Goal: Task Accomplishment & Management: Manage account settings

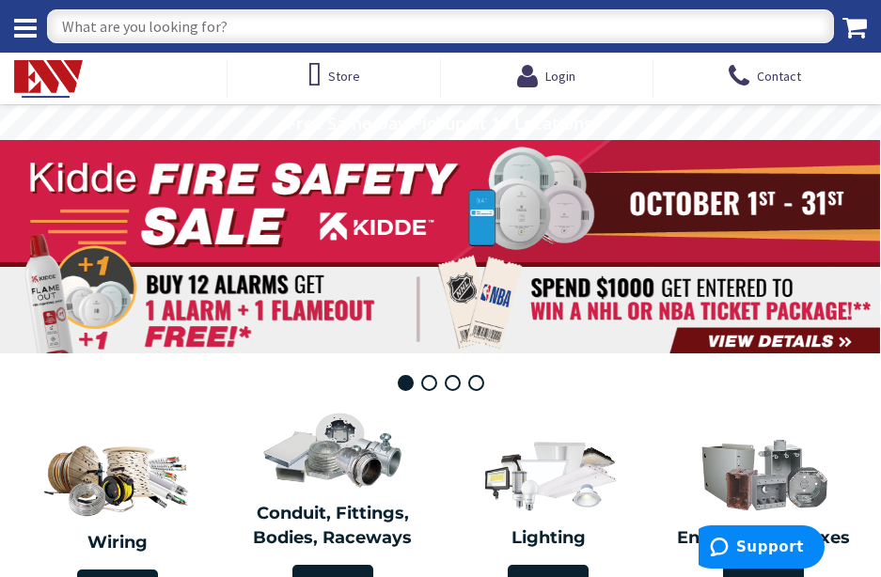
type input "[GEOGRAPHIC_DATA], [STREET_ADDRESS][PERSON_NAME]"
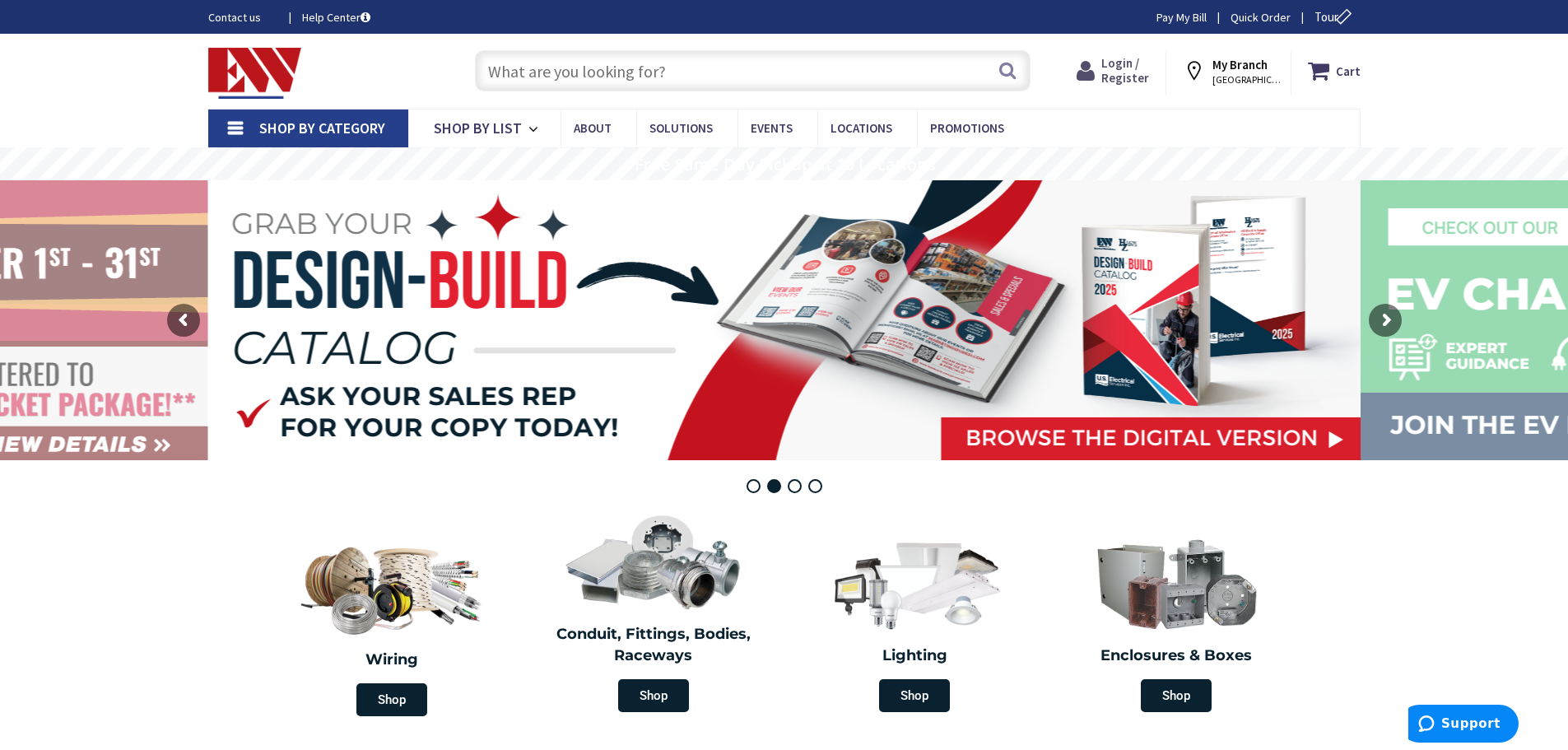
click at [1128, 67] on span "Login / Register" at bounding box center [1125, 70] width 48 height 31
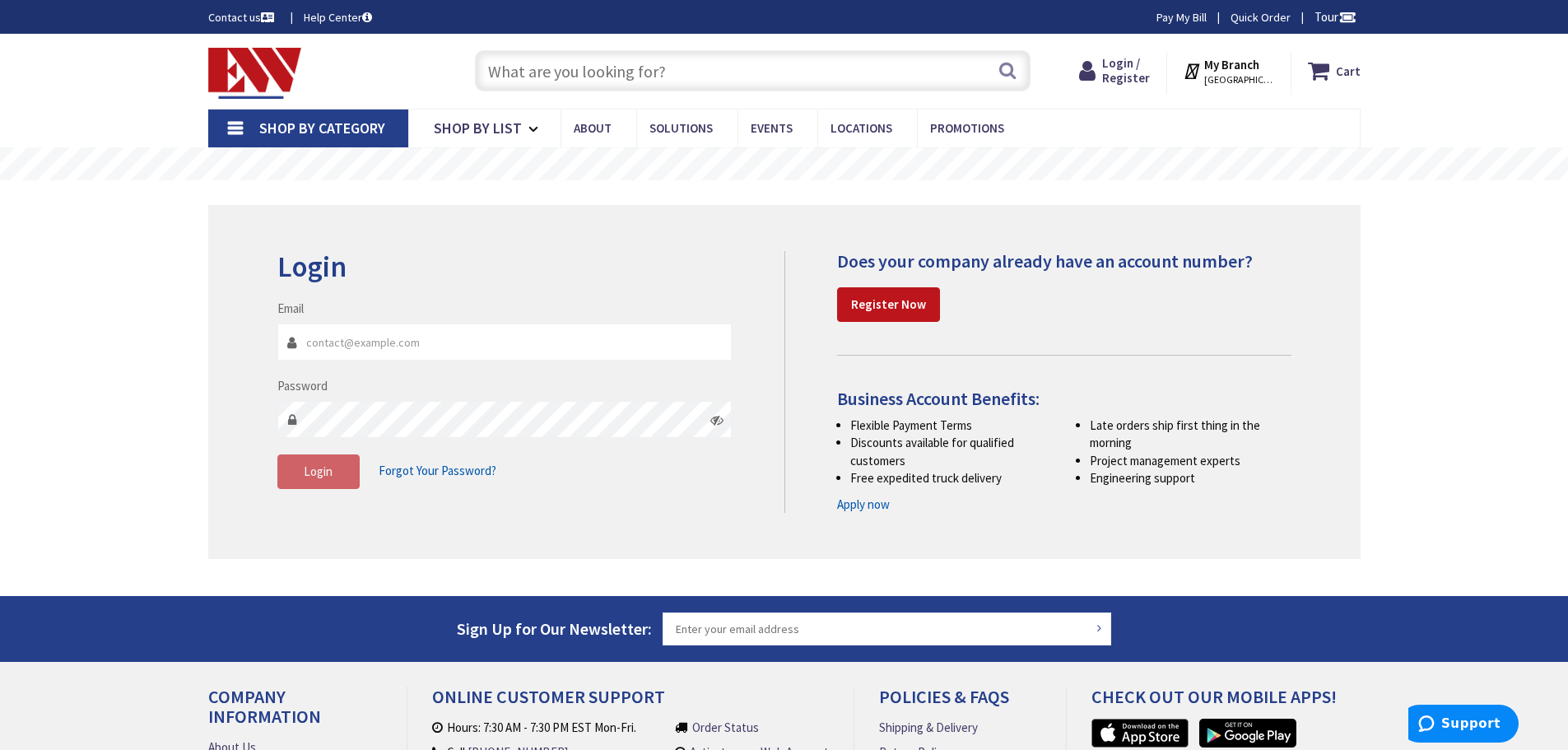
type input "[EMAIL_ADDRESS][DOMAIN_NAME]"
click at [320, 494] on fieldset "Email Harpwarehouse@harpcanhelpyou.com Password Login Forgot Your Password?" at bounding box center [505, 402] width 455 height 206
click at [320, 475] on span "Login" at bounding box center [318, 471] width 29 height 16
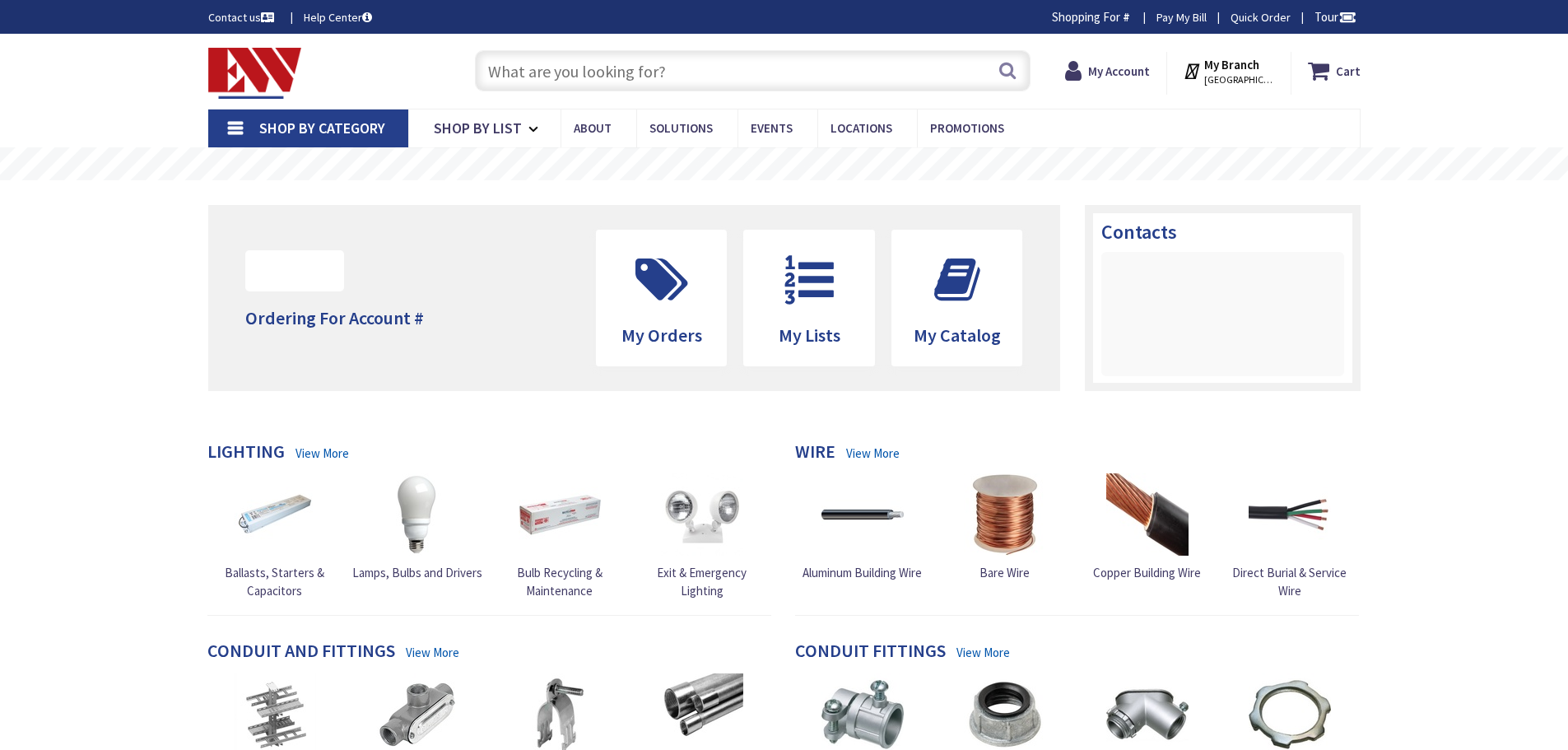
click at [1129, 69] on strong "My Account" at bounding box center [1119, 71] width 62 height 16
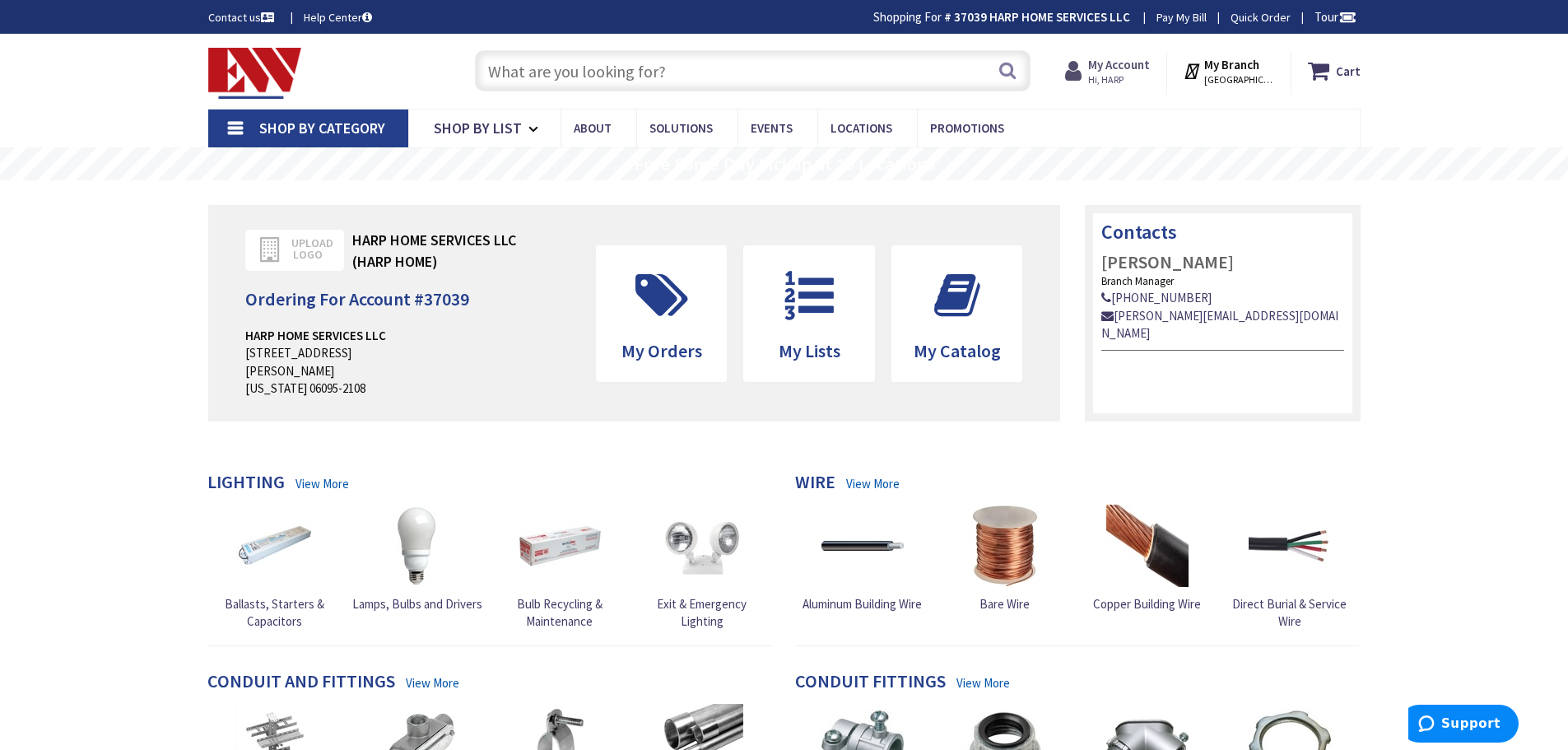
click at [1125, 75] on span "Hi, HARP" at bounding box center [1119, 80] width 62 height 13
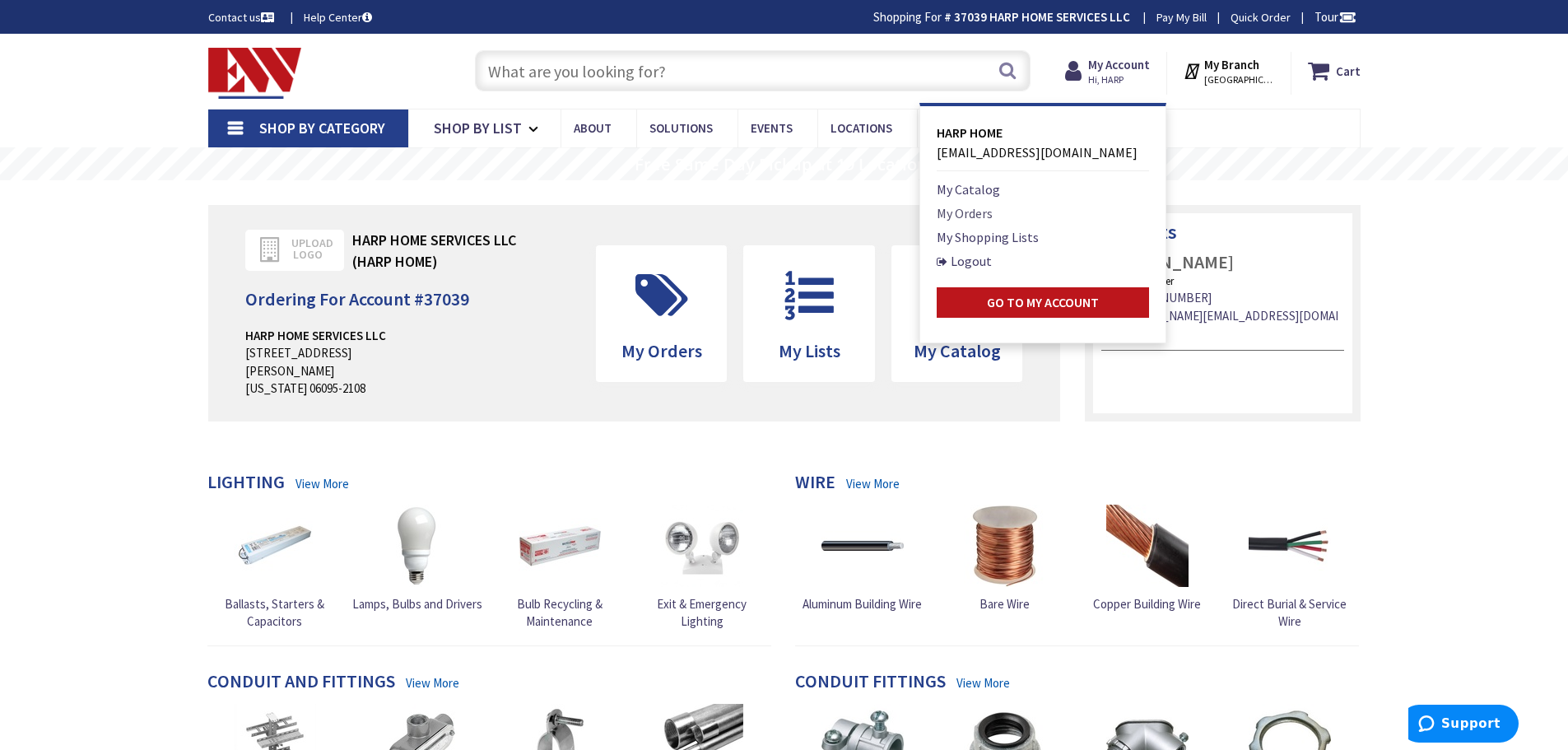
click at [984, 210] on link "My Orders" at bounding box center [965, 213] width 56 height 20
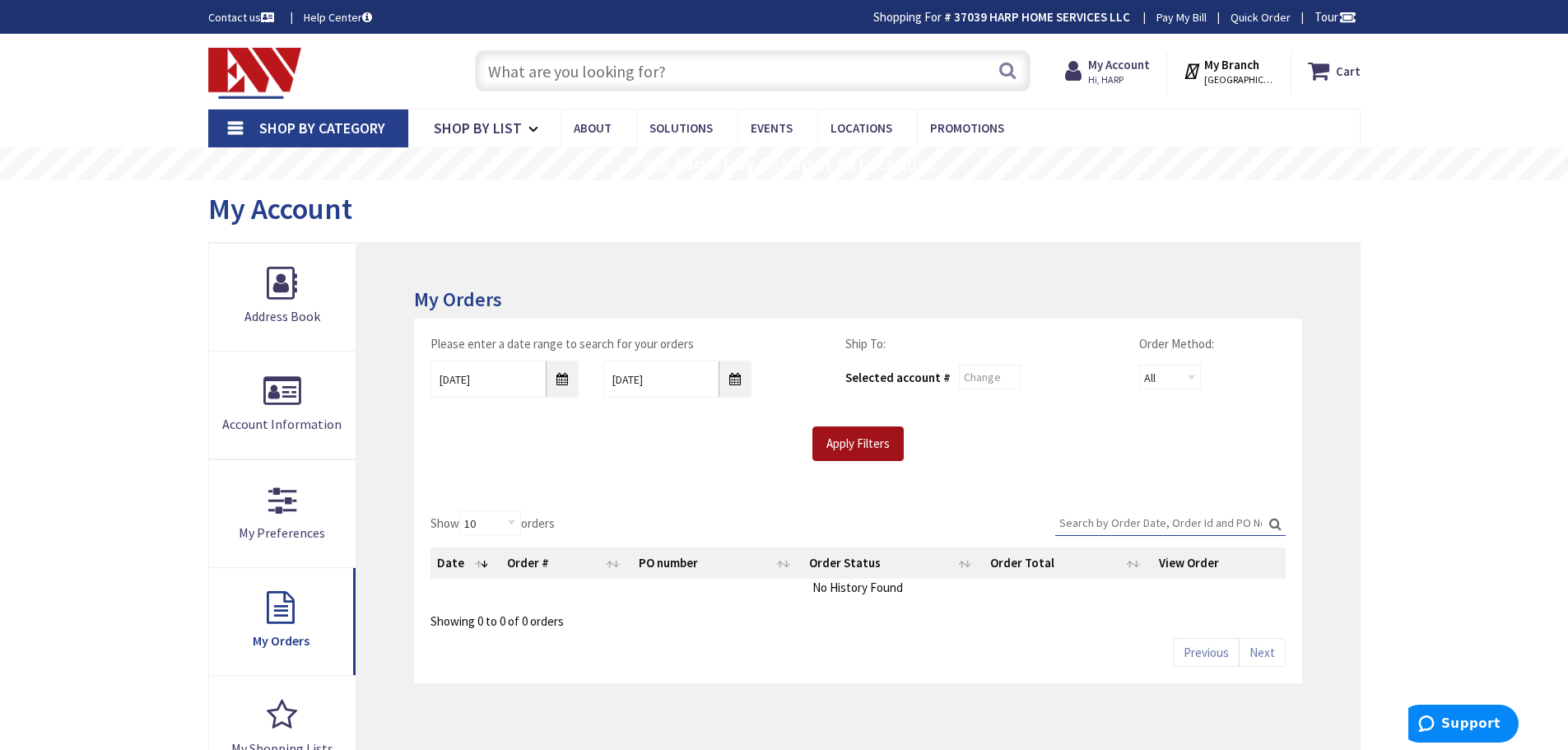
click at [826, 436] on input "Apply Filters" at bounding box center [858, 443] width 91 height 34
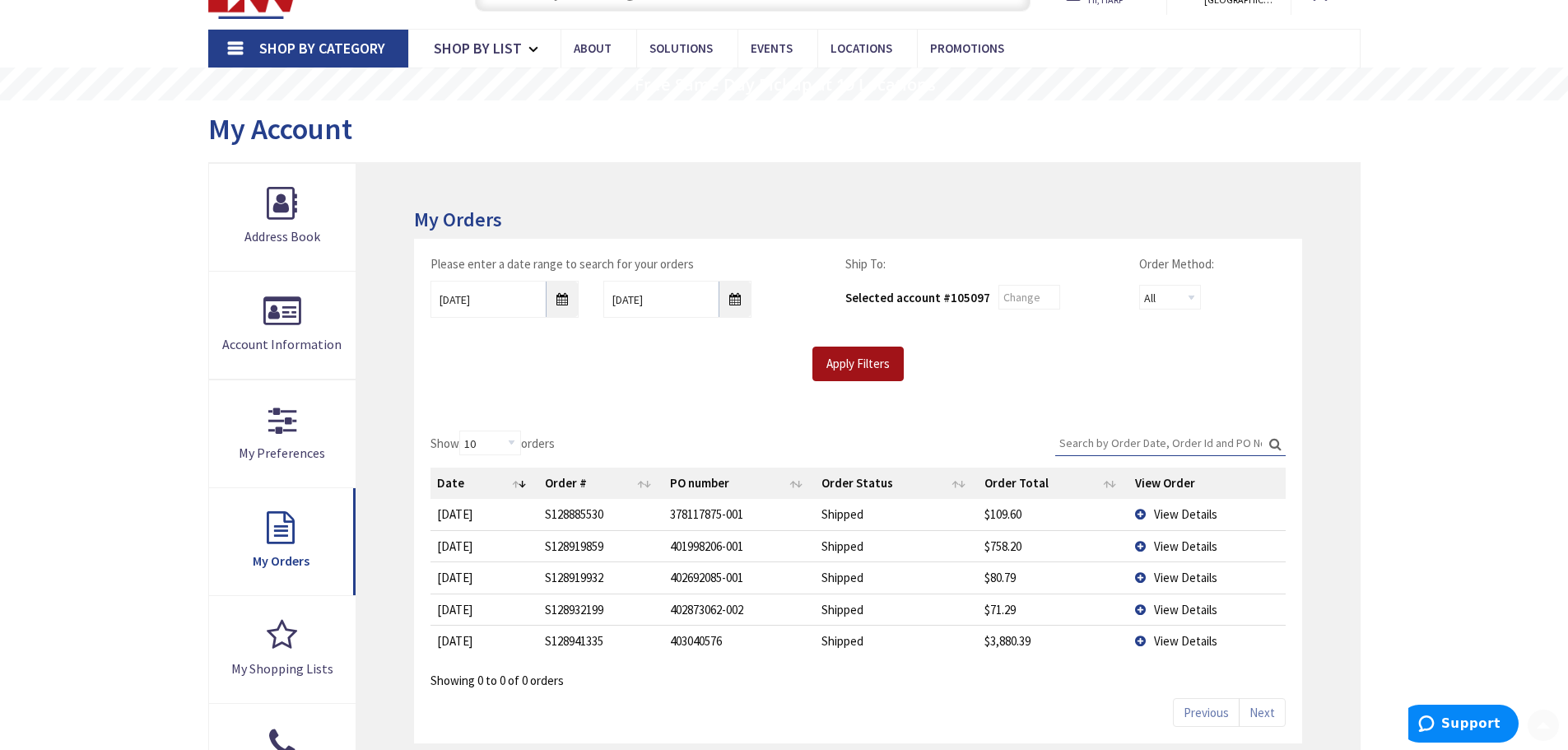
scroll to position [85, 0]
